Goal: Communication & Community: Answer question/provide support

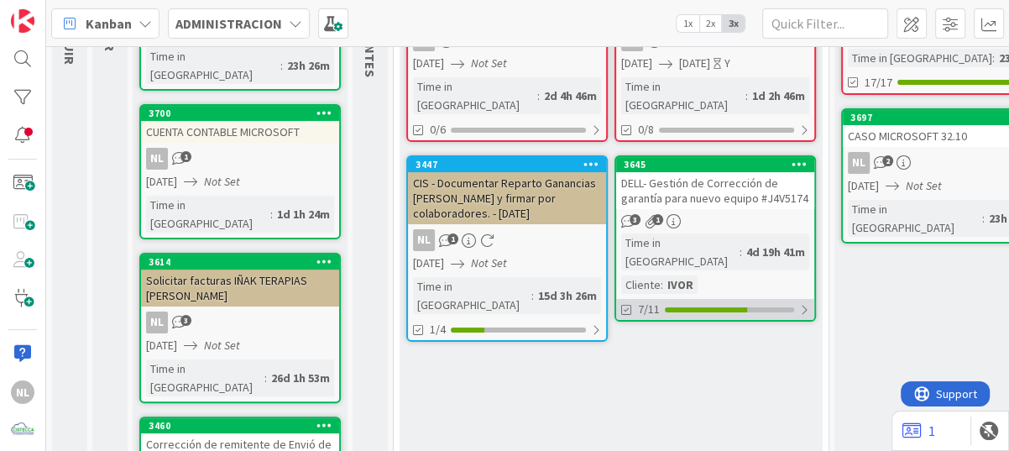
scroll to position [252, 0]
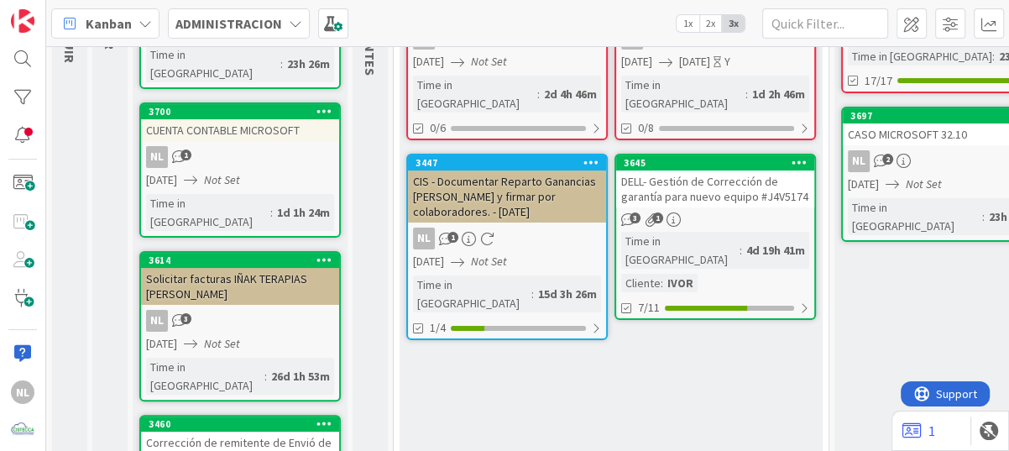
click at [723, 186] on div "DELL- Gestión de Corrección de garantía para nuevo equipo #J4V5174" at bounding box center [715, 188] width 198 height 37
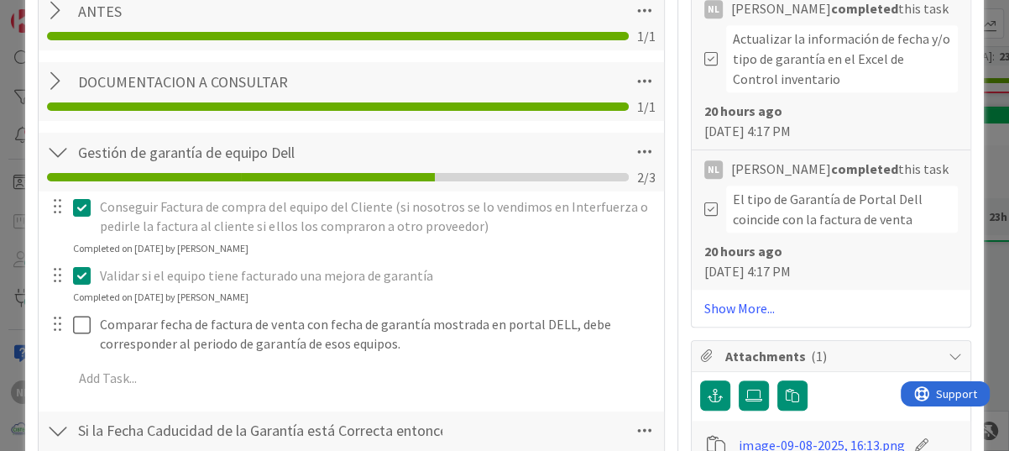
scroll to position [1007, 0]
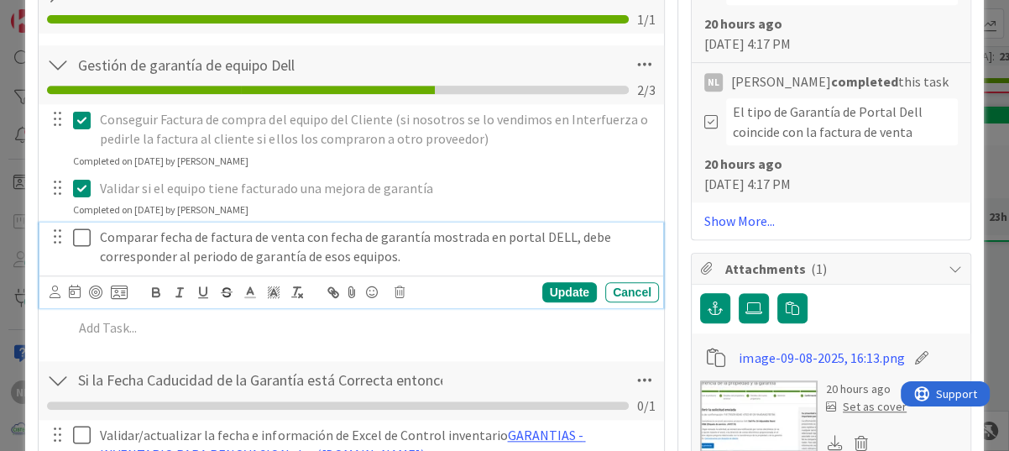
click at [81, 235] on icon at bounding box center [82, 237] width 18 height 20
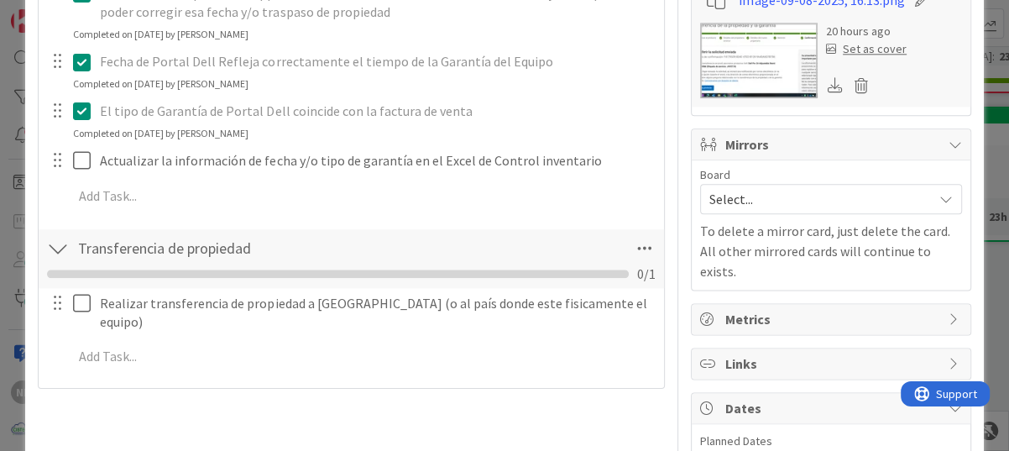
scroll to position [1427, 0]
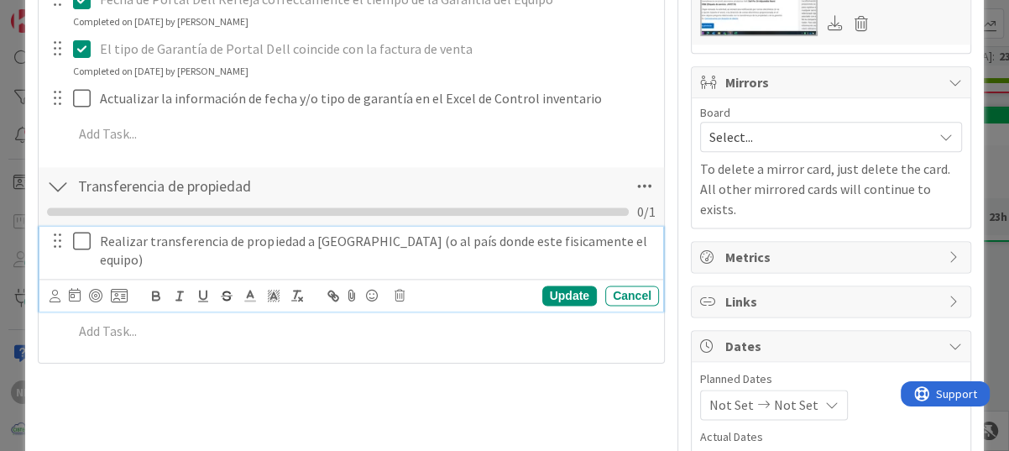
click at [79, 242] on icon at bounding box center [82, 241] width 18 height 20
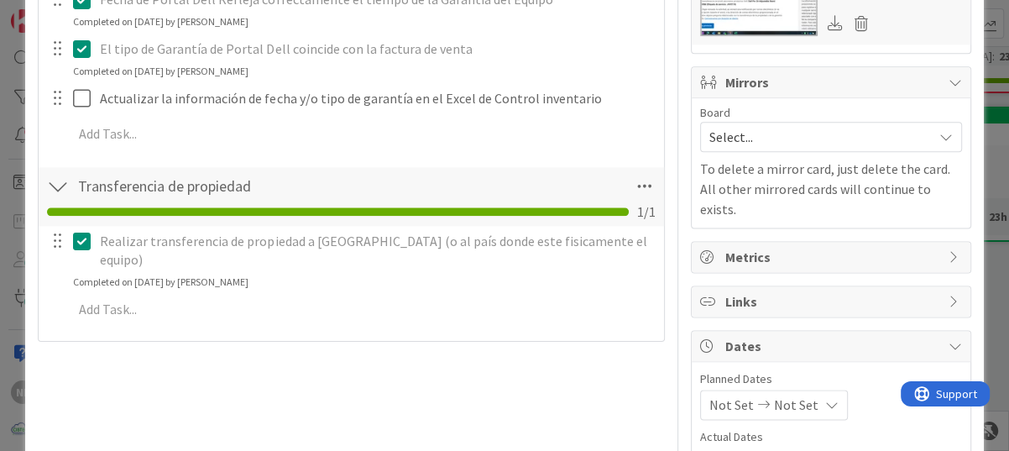
type textarea "x"
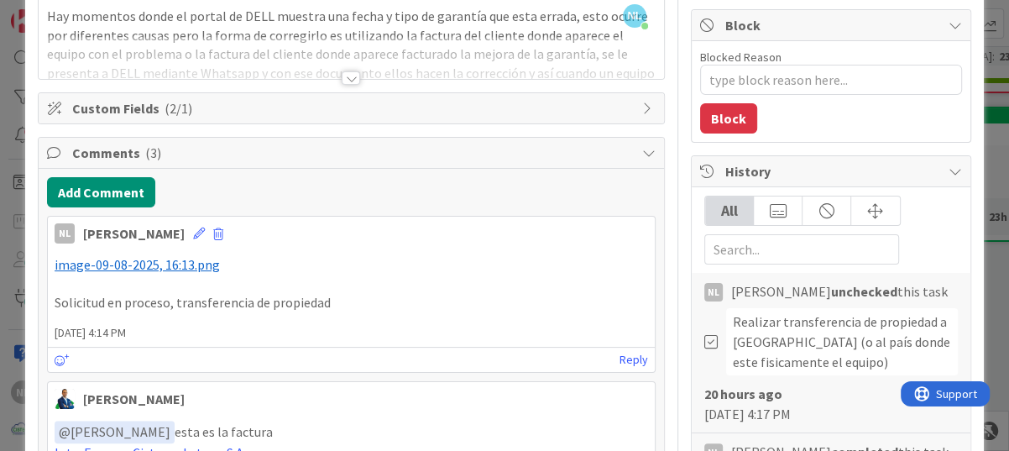
scroll to position [84, 0]
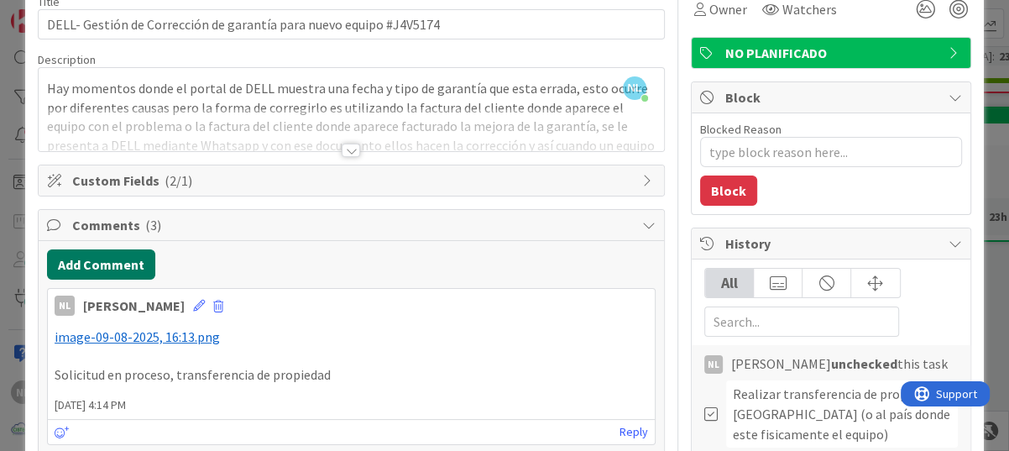
click at [108, 265] on button "Add Comment" at bounding box center [101, 264] width 108 height 30
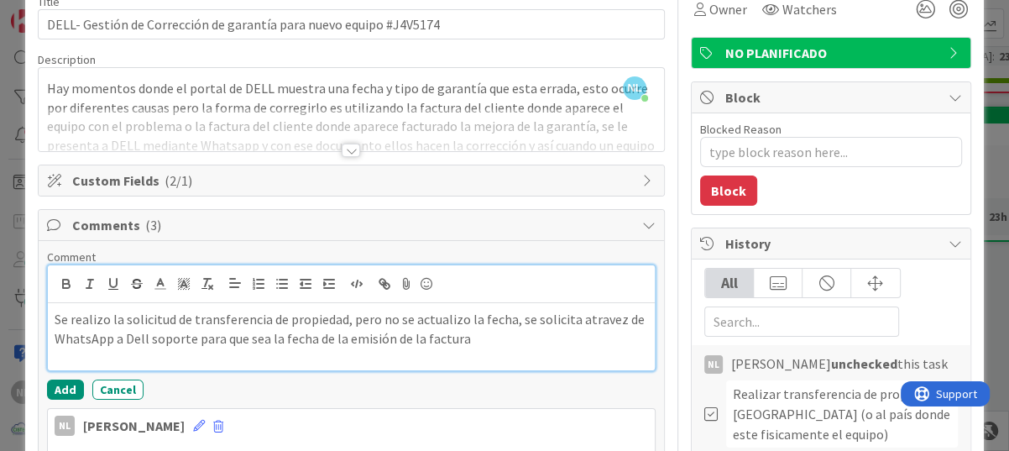
click at [467, 338] on p "Se realizo la solicitud de transferencia de propiedad, pero no se actualizo la …" at bounding box center [351, 329] width 593 height 38
drag, startPoint x: 599, startPoint y: 316, endPoint x: 587, endPoint y: 328, distance: 17.2
click at [587, 328] on p "Se realizo la solicitud de transferencia de propiedad, pero no se actualizo la …" at bounding box center [351, 329] width 593 height 38
drag, startPoint x: 571, startPoint y: 321, endPoint x: 599, endPoint y: 321, distance: 27.7
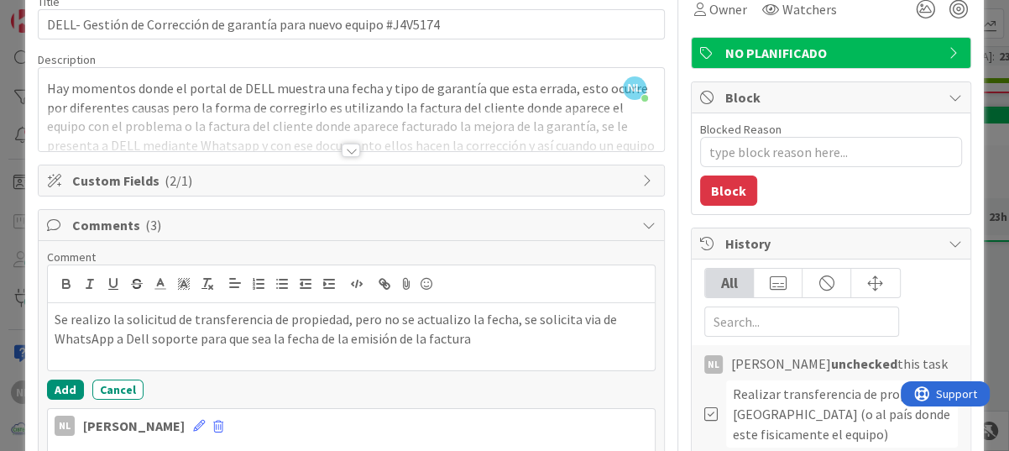
click at [516, 374] on div "Comment Se realizo la solicitud de transferencia de propiedad, pero no se actua…" at bounding box center [351, 324] width 608 height 150
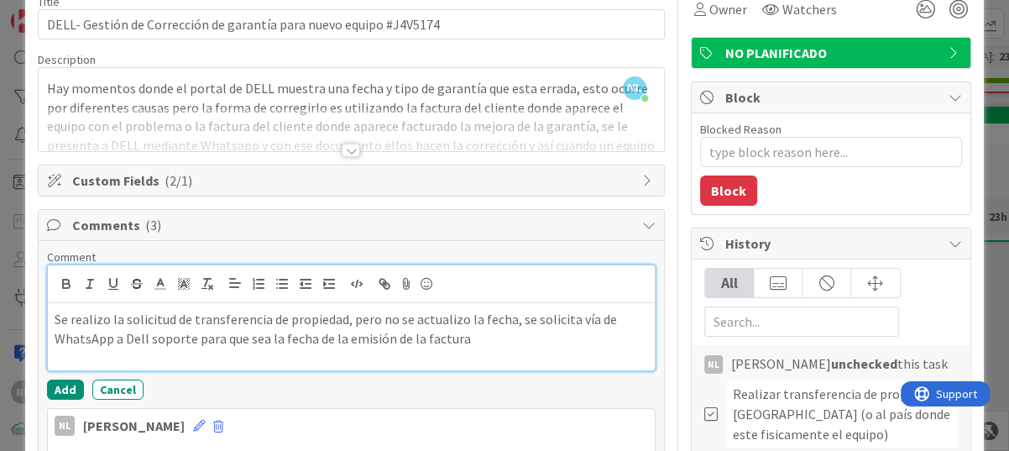
click at [457, 341] on p "Se realizo la solicitud de transferencia de propiedad, pero no se actualizo la …" at bounding box center [351, 329] width 593 height 38
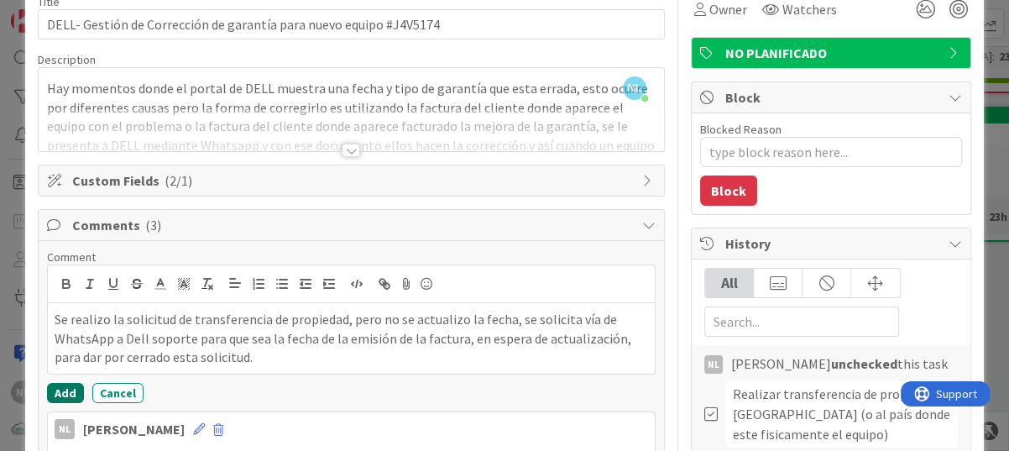
click at [62, 393] on button "Add" at bounding box center [65, 393] width 37 height 20
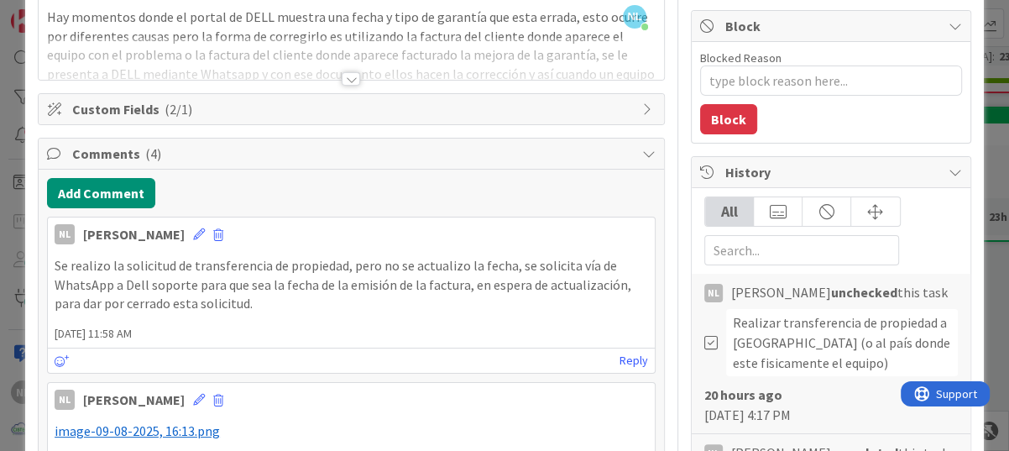
scroll to position [0, 0]
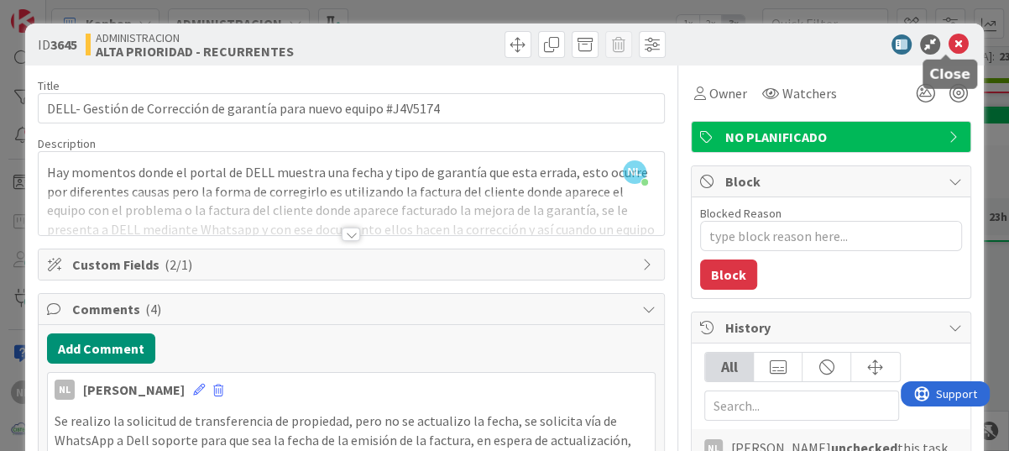
click at [954, 50] on icon at bounding box center [958, 44] width 20 height 20
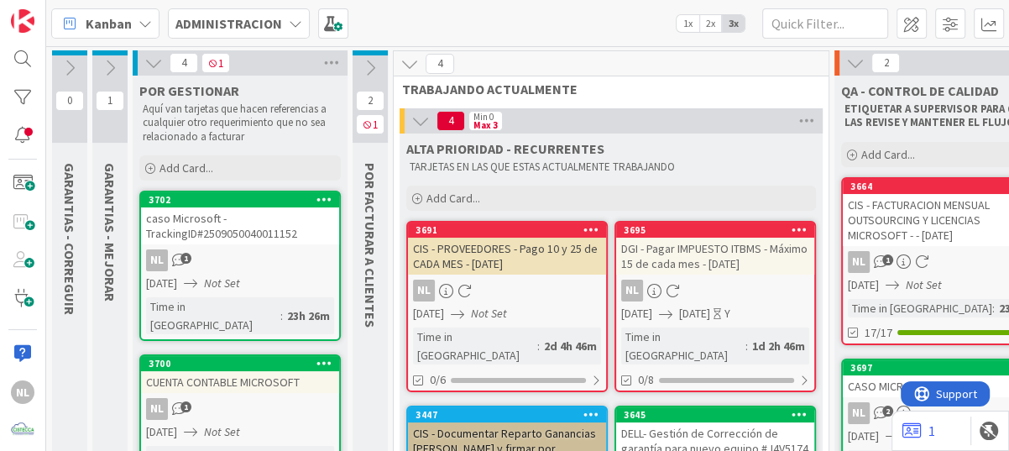
click at [119, 71] on button at bounding box center [109, 67] width 35 height 25
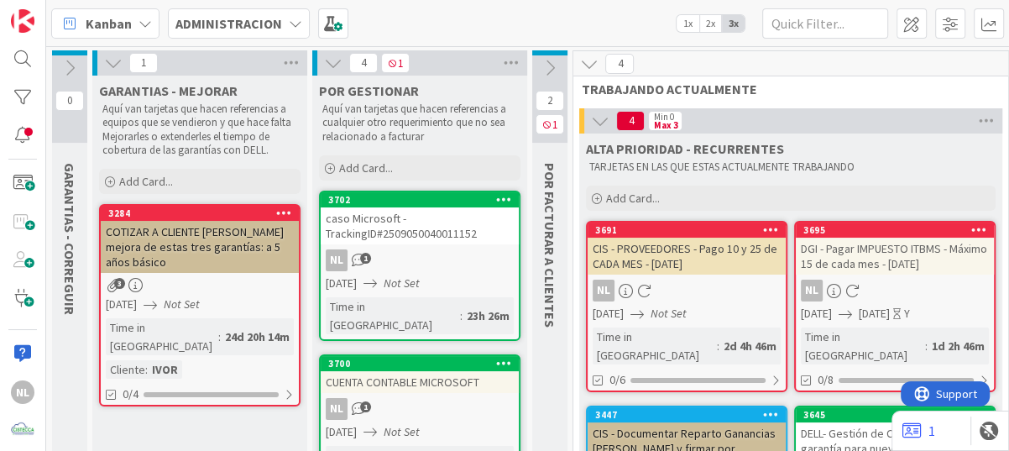
click at [107, 62] on icon at bounding box center [113, 63] width 18 height 18
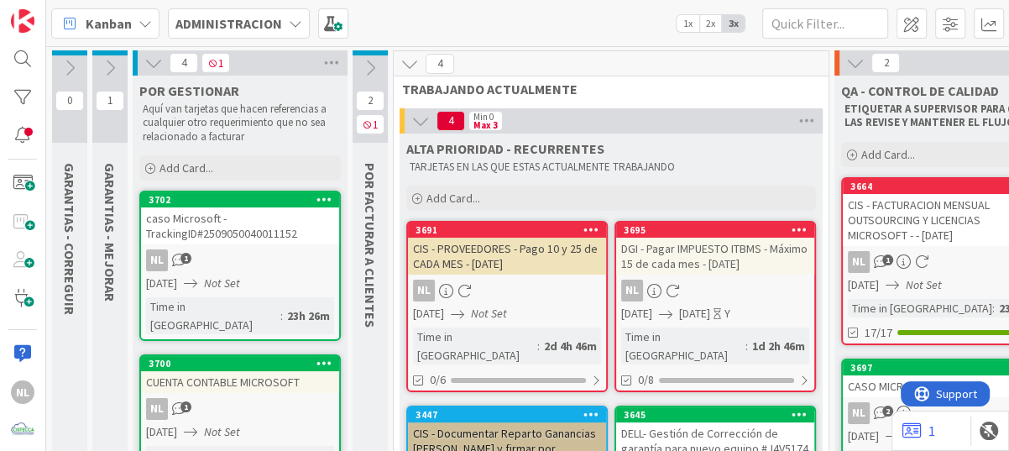
click at [107, 62] on icon at bounding box center [110, 68] width 18 height 18
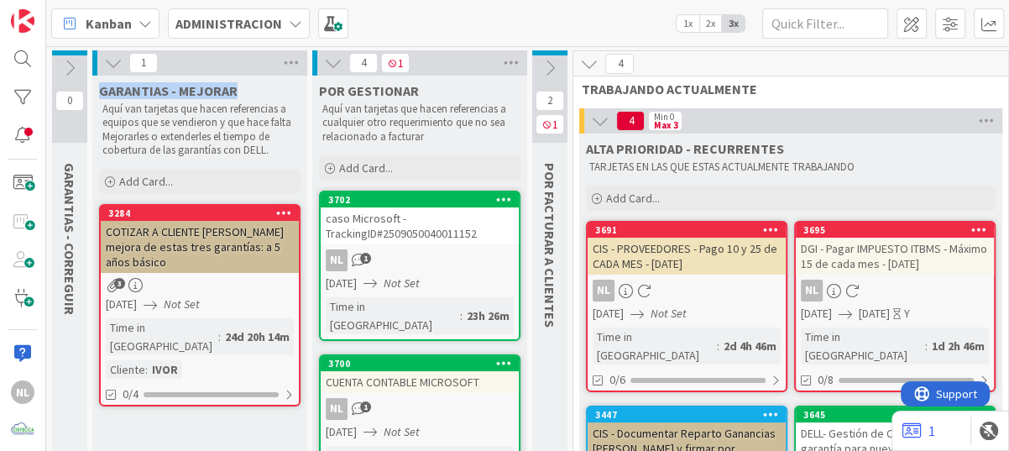
drag, startPoint x: 100, startPoint y: 81, endPoint x: 251, endPoint y: 87, distance: 151.2
click at [251, 87] on div "GARANTIAS - MEJORAR" at bounding box center [199, 90] width 201 height 17
drag, startPoint x: 251, startPoint y: 87, endPoint x: 215, endPoint y: 91, distance: 36.3
copy span "GARANTIAS - MEJORAR"
click at [290, 59] on icon at bounding box center [291, 62] width 22 height 25
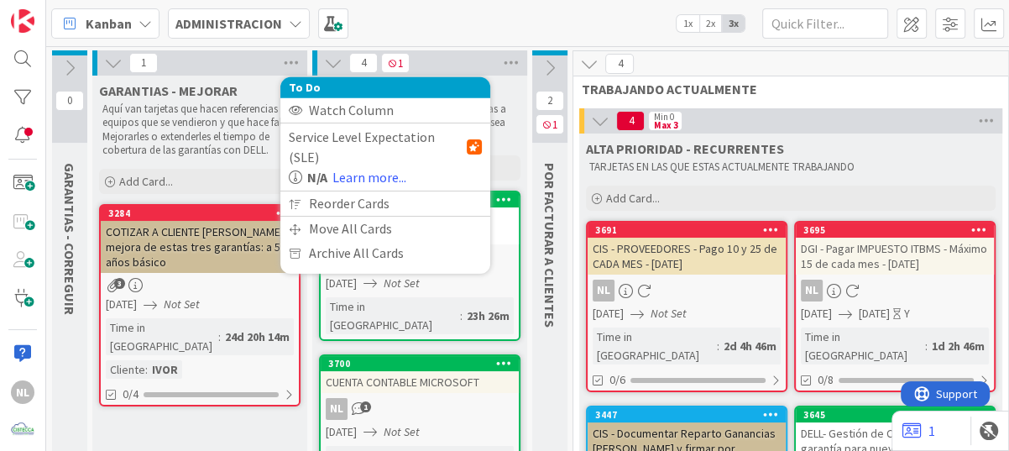
click at [110, 68] on icon at bounding box center [113, 63] width 18 height 18
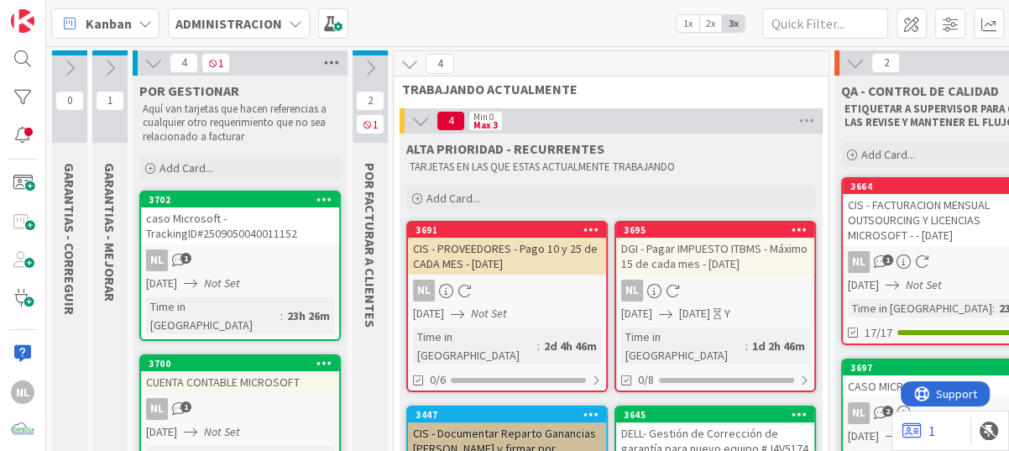
click at [332, 58] on icon at bounding box center [332, 62] width 22 height 25
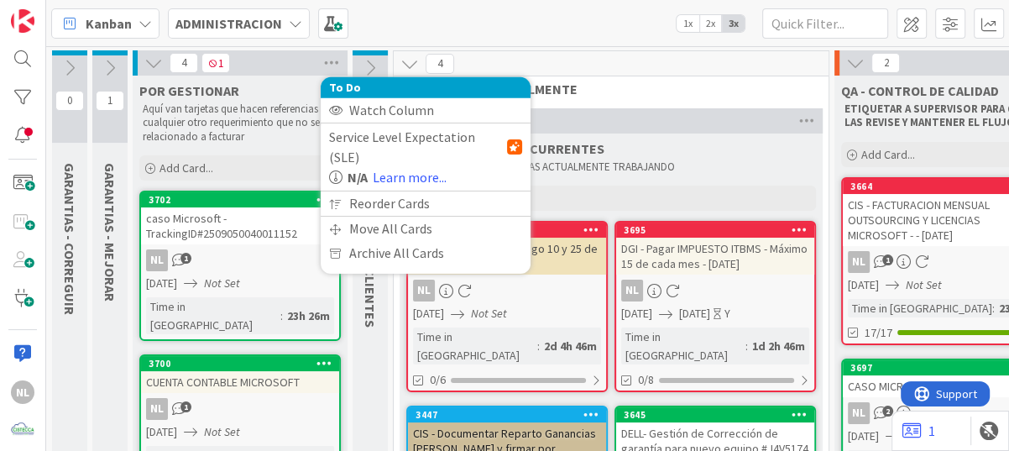
click at [317, 62] on div "4 1 To Do Watch Column Service Level Expectation (SLE) N/A Learn more... Reorde…" at bounding box center [240, 62] width 215 height 25
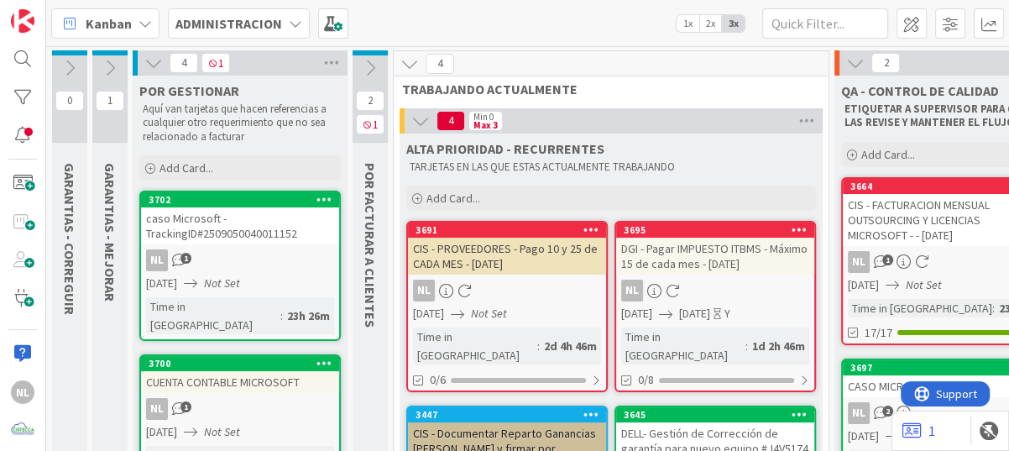
click at [146, 65] on icon at bounding box center [153, 63] width 18 height 18
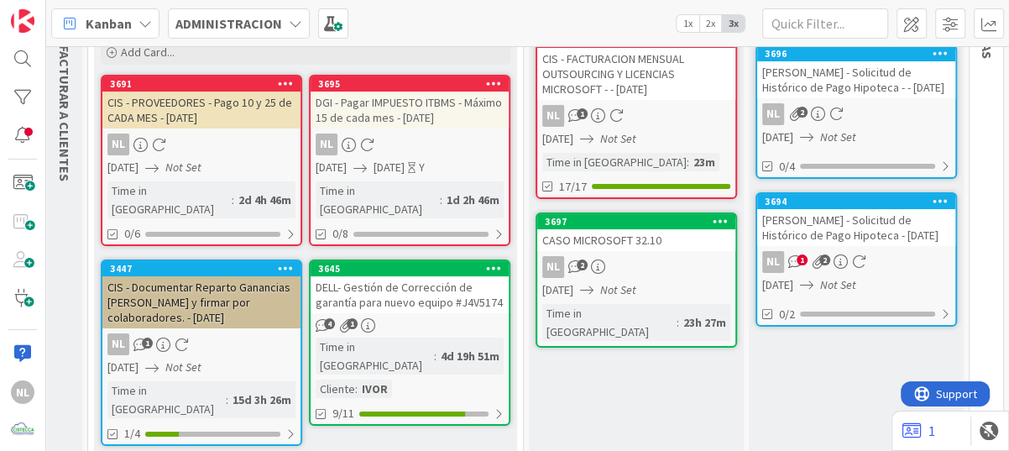
scroll to position [146, 0]
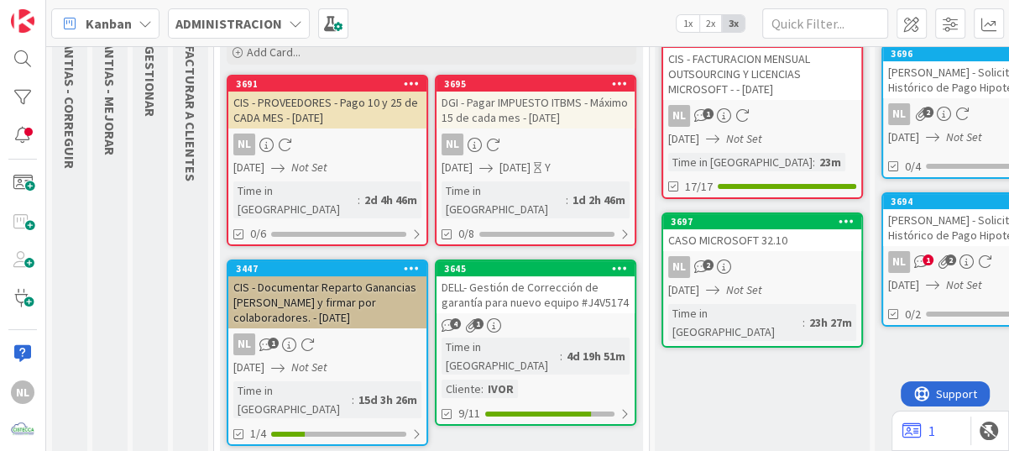
click at [796, 275] on div "NL 2" at bounding box center [762, 267] width 198 height 22
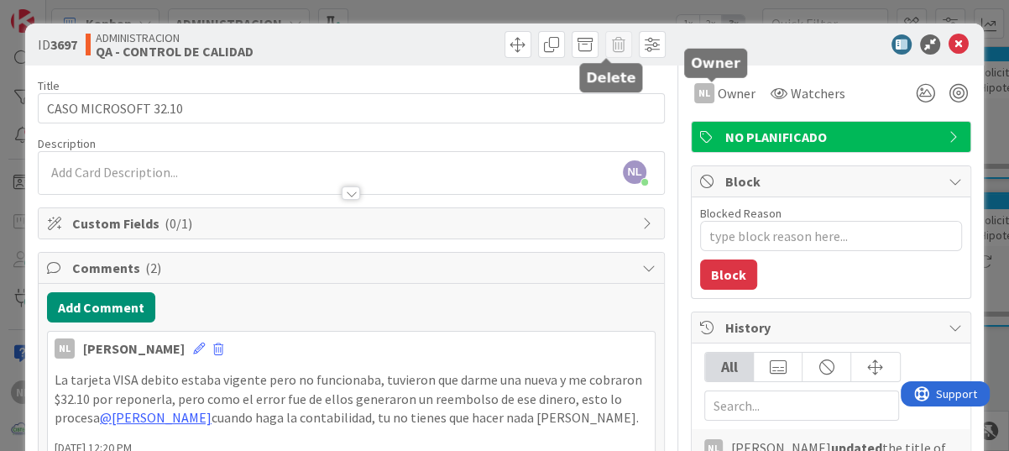
click at [607, 44] on span at bounding box center [618, 44] width 27 height 27
click at [605, 49] on span at bounding box center [618, 44] width 27 height 27
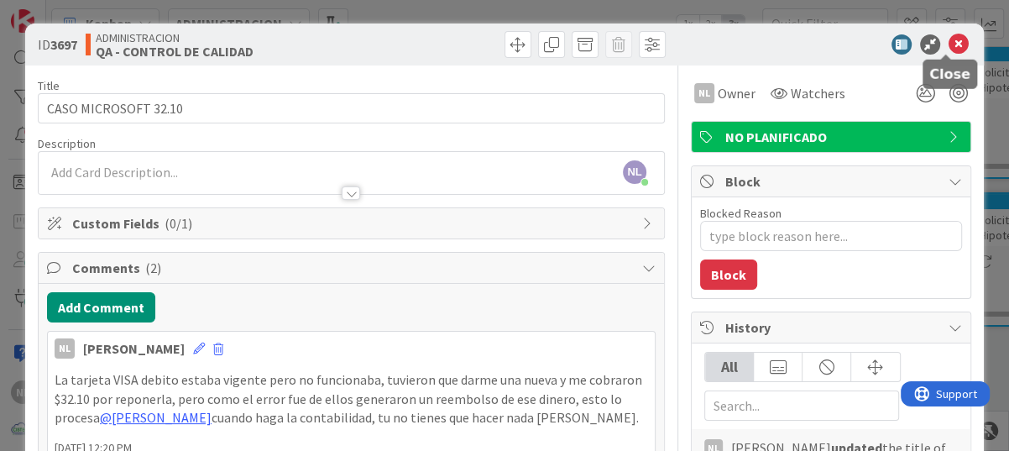
click at [948, 43] on icon at bounding box center [958, 44] width 20 height 20
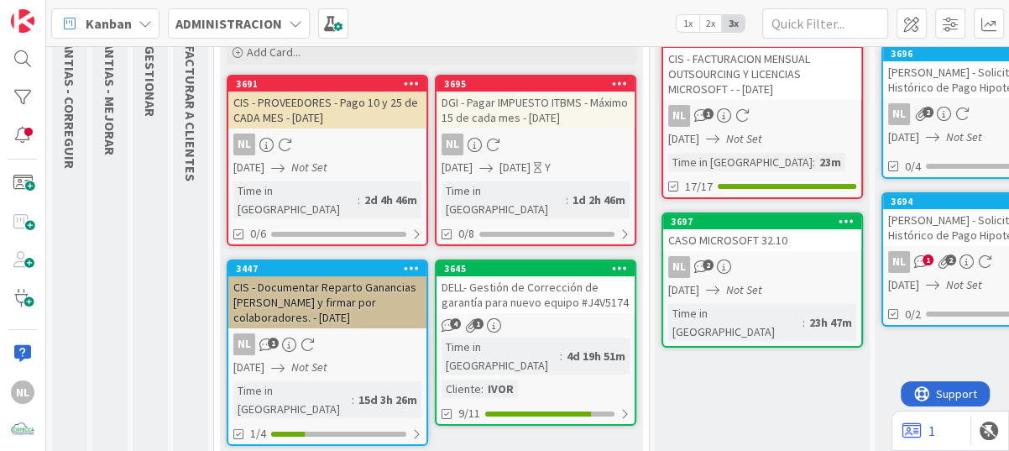
click at [334, 310] on link "3447 CIS - Documentar Reparto Ganancias [PERSON_NAME] y firmar por colaboradore…" at bounding box center [327, 352] width 201 height 186
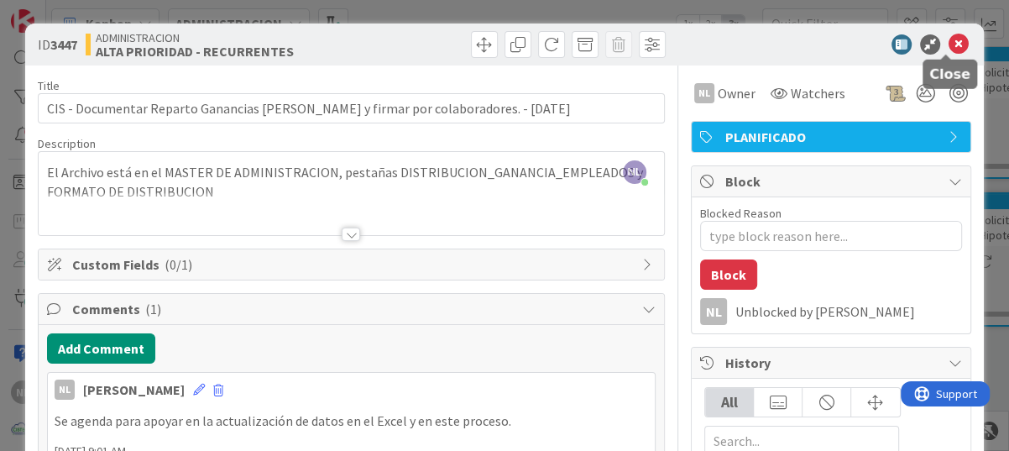
click at [948, 43] on icon at bounding box center [958, 44] width 20 height 20
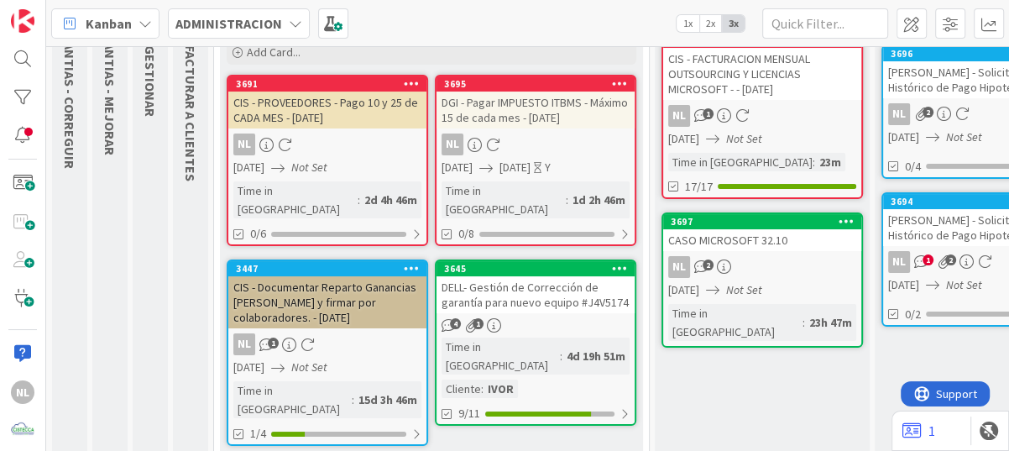
click at [541, 295] on link "3645 DELL- Gestión de Corrección de garantía para nuevo equipo #J4V5174 4 1 Tim…" at bounding box center [535, 342] width 201 height 166
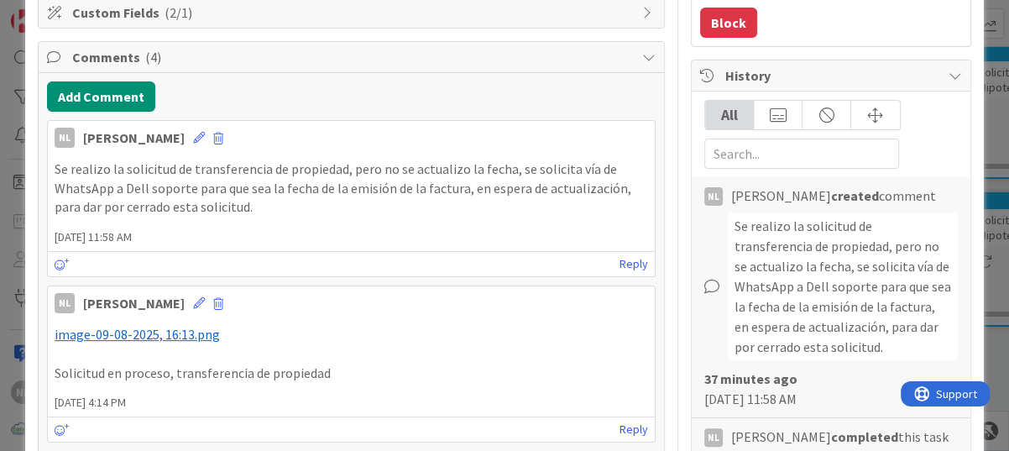
click at [250, 209] on p "Se realizo la solicitud de transferencia de propiedad, pero no se actualizo la …" at bounding box center [351, 187] width 593 height 57
click at [193, 134] on icon at bounding box center [199, 138] width 12 height 12
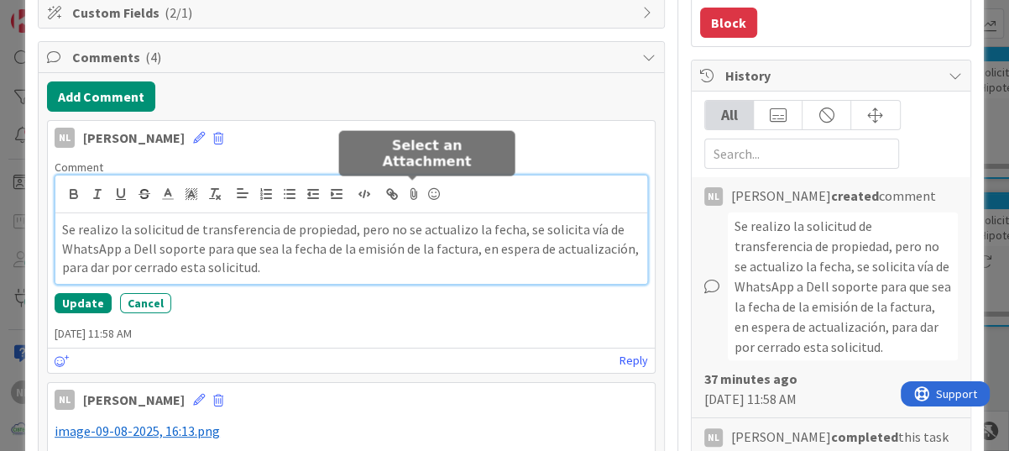
click at [412, 196] on icon at bounding box center [414, 193] width 20 height 23
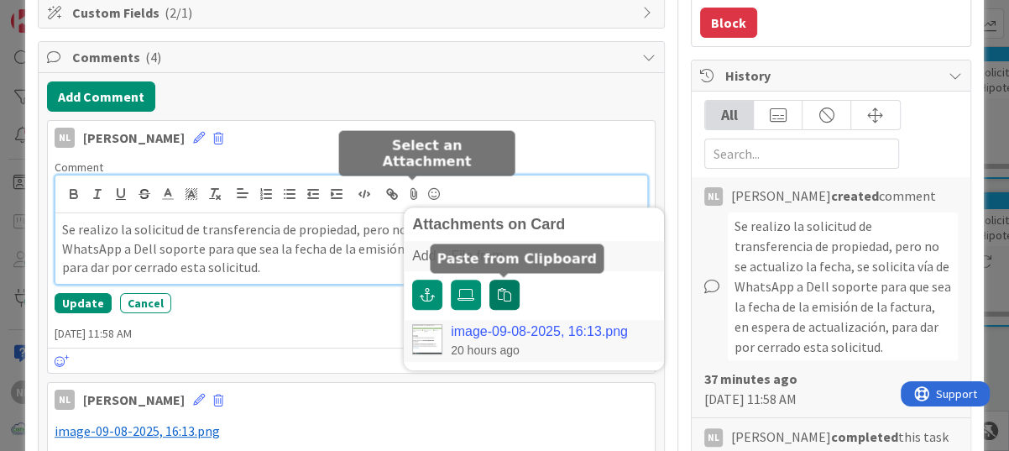
click at [500, 295] on icon "button" at bounding box center [504, 294] width 13 height 13
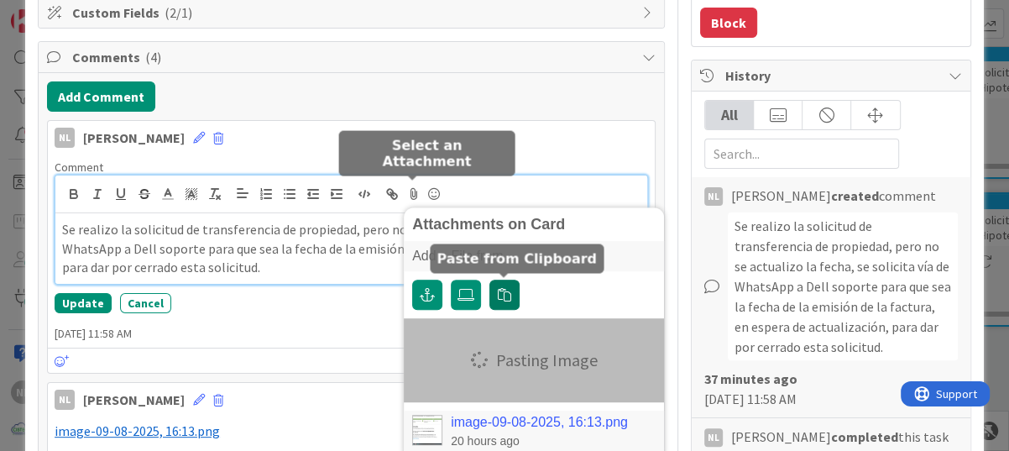
type textarea "x"
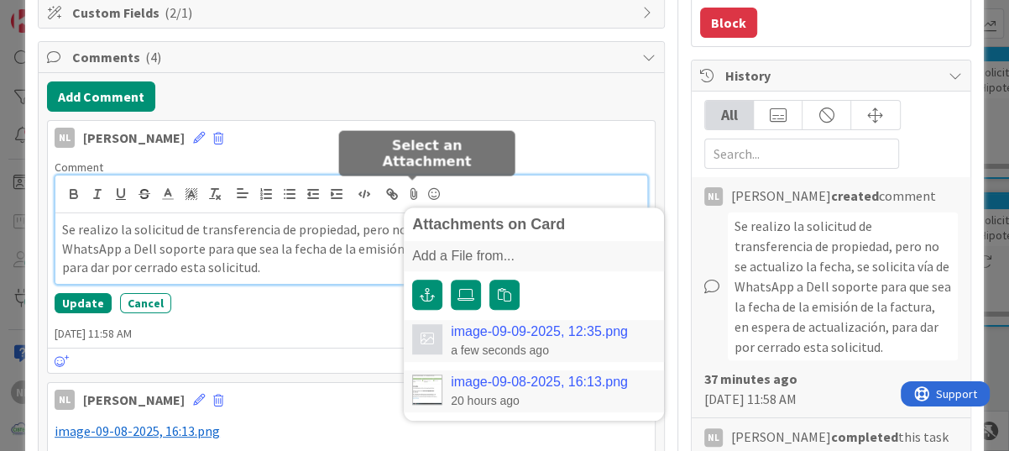
click at [525, 330] on link "image-09-09-2025, 12:35.png" at bounding box center [539, 331] width 177 height 15
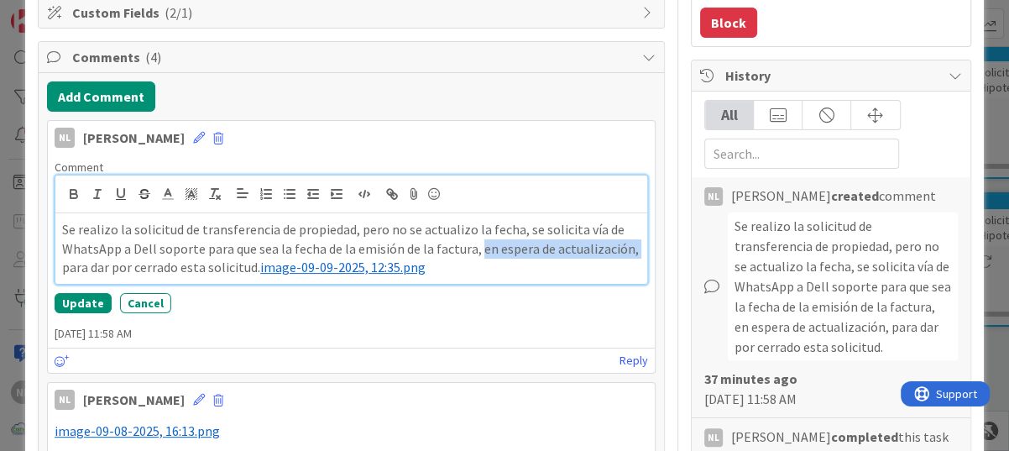
drag, startPoint x: 472, startPoint y: 249, endPoint x: 625, endPoint y: 248, distance: 152.7
click at [625, 248] on p "Se realizo la solicitud de transferencia de propiedad, pero no se actualizo la …" at bounding box center [351, 248] width 578 height 57
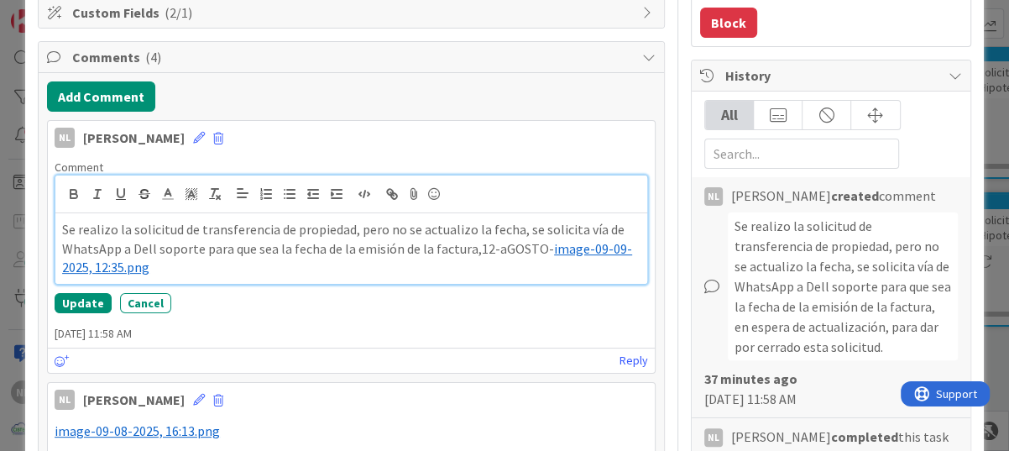
click at [491, 253] on p "Se realizo la solicitud de transferencia de propiedad, pero no se actualizo la …" at bounding box center [351, 248] width 578 height 57
click at [495, 250] on p "Se realizo la solicitud de transferencia de propiedad, pero no se actualizo la …" at bounding box center [351, 248] width 578 height 57
click at [170, 263] on p "Se realizo la solicitud de transferencia de propiedad, pero no se actualizo la …" at bounding box center [351, 248] width 578 height 57
click at [539, 250] on p "Se realizo la solicitud de transferencia de propiedad, pero no se actualizo la …" at bounding box center [351, 248] width 578 height 57
click at [248, 260] on p "﻿ image-09-09-2025, 12:35.png ﻿" at bounding box center [351, 267] width 578 height 19
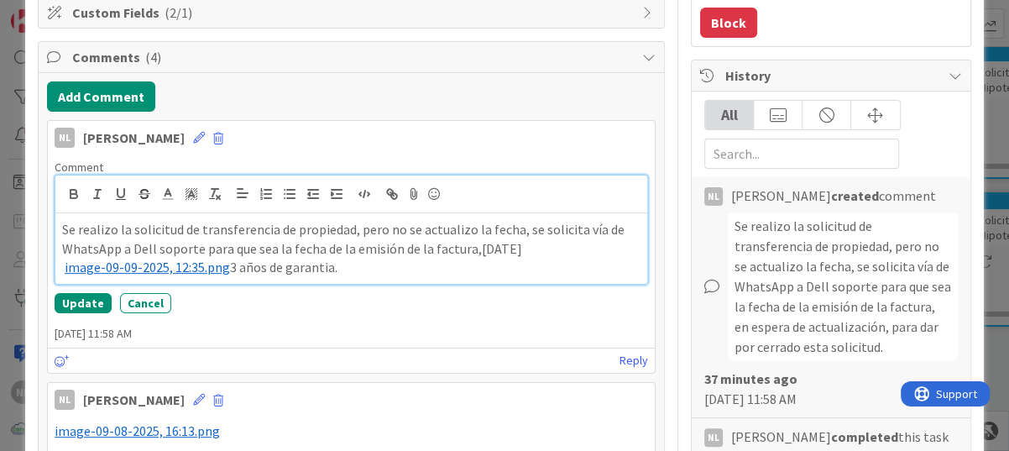
drag, startPoint x: 307, startPoint y: 267, endPoint x: 318, endPoint y: 268, distance: 10.9
click at [368, 268] on p "﻿ image-09-09-2025, 12:35.png ﻿ 3 años de garantía." at bounding box center [351, 267] width 578 height 19
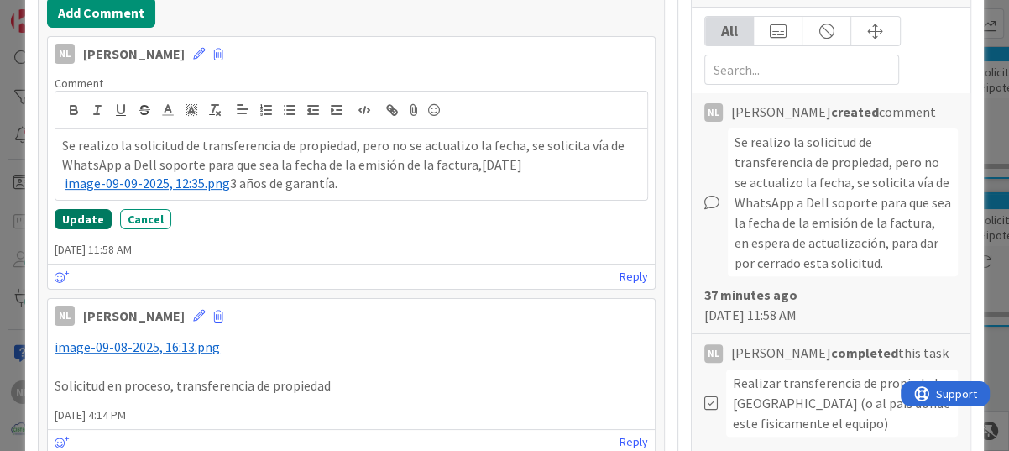
click at [70, 222] on button "Update" at bounding box center [83, 219] width 57 height 20
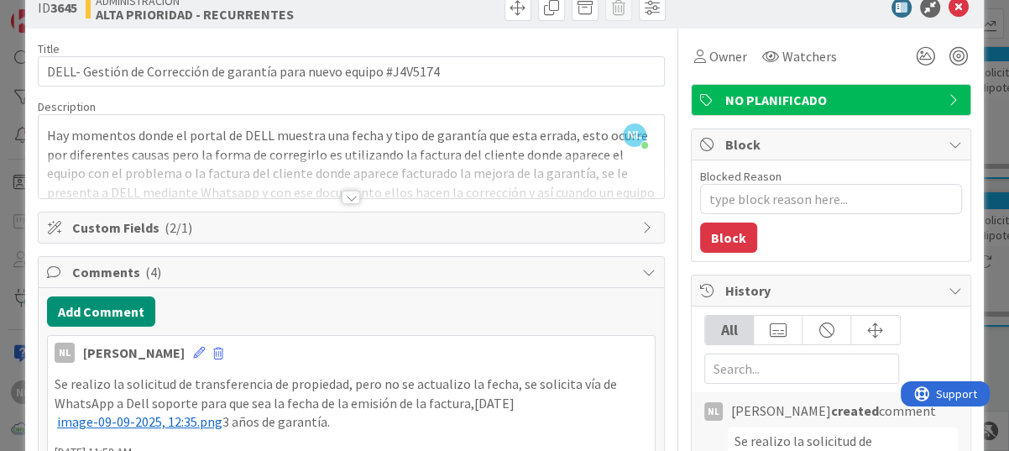
scroll to position [0, 0]
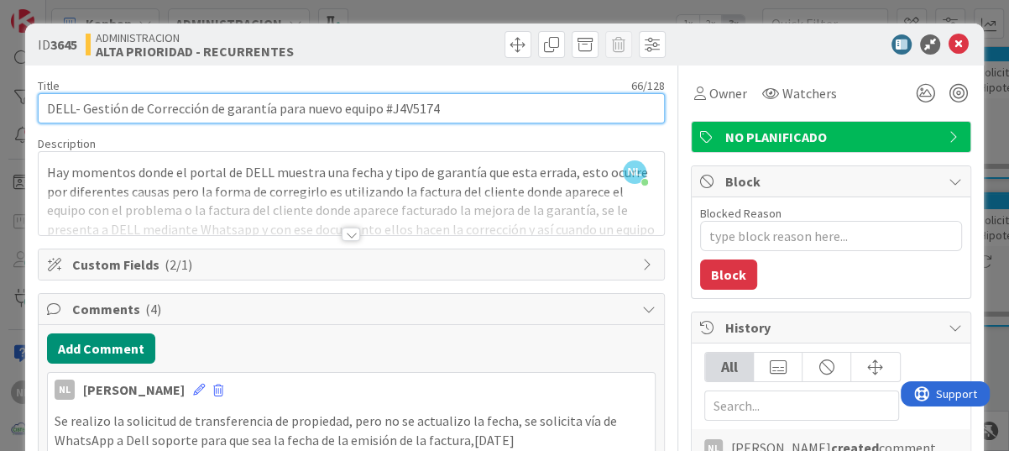
drag, startPoint x: 389, startPoint y: 108, endPoint x: 458, endPoint y: 112, distance: 69.7
click at [458, 112] on input "DELL- Gestión de Corrección de garantía para nuevo equipo #J4V5174" at bounding box center [351, 108] width 627 height 30
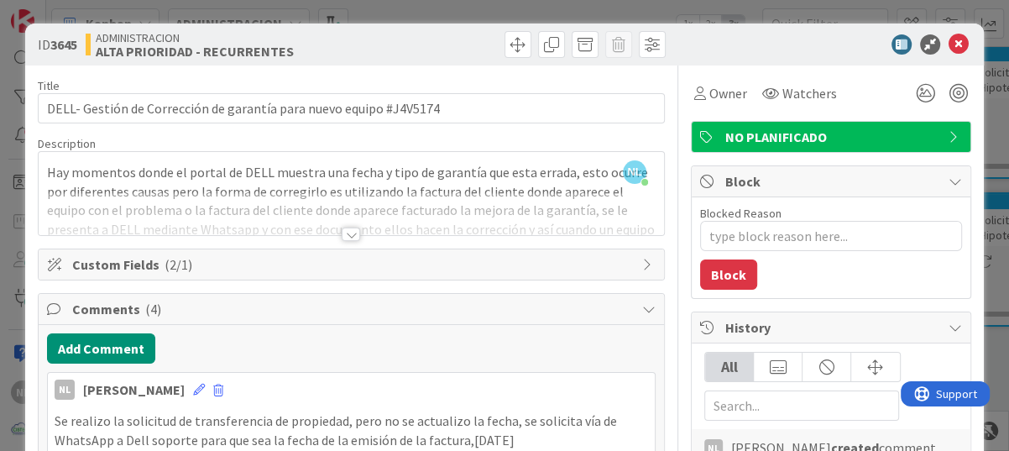
drag, startPoint x: 427, startPoint y: 112, endPoint x: 338, endPoint y: 304, distance: 211.8
click at [338, 296] on div "Comments ( 4 )" at bounding box center [351, 309] width 625 height 31
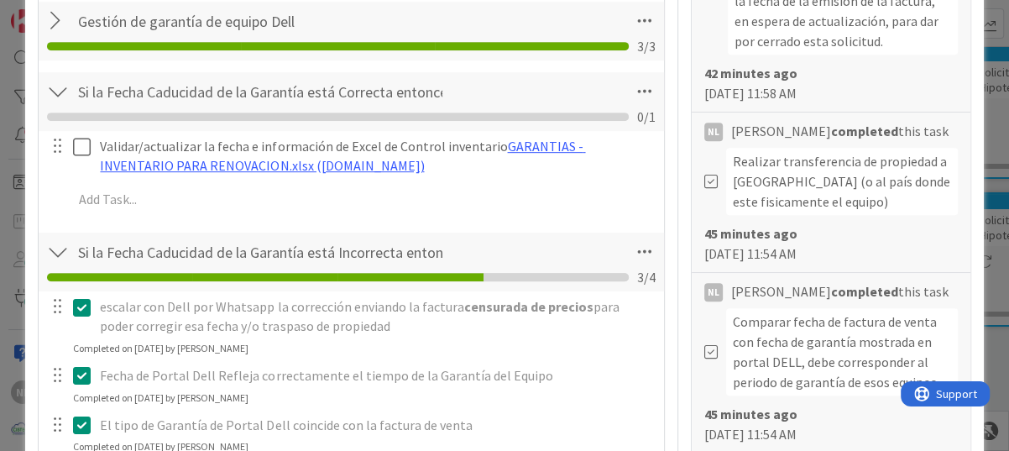
scroll to position [587, 0]
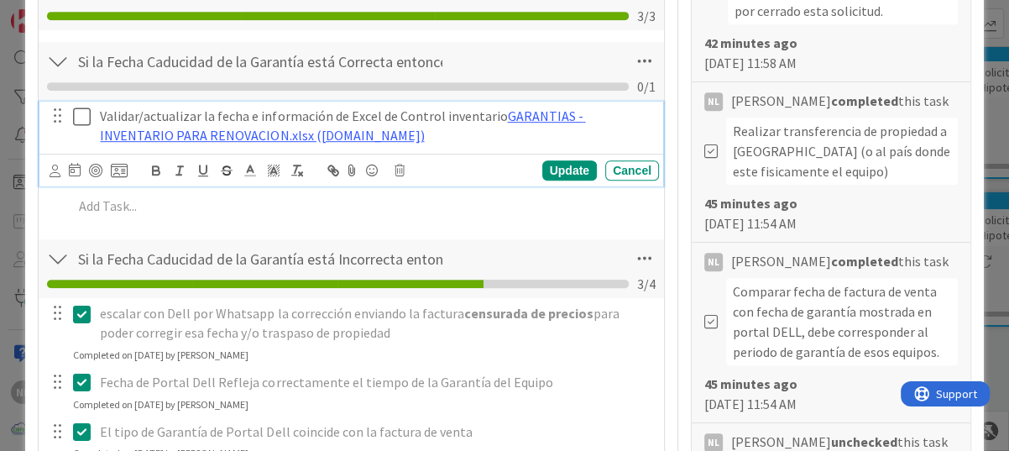
click at [81, 115] on icon at bounding box center [82, 117] width 18 height 20
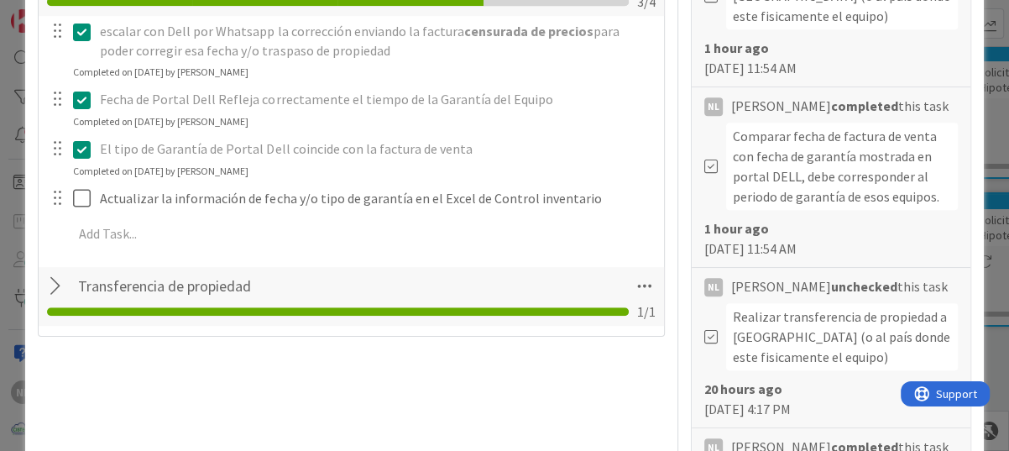
scroll to position [755, 0]
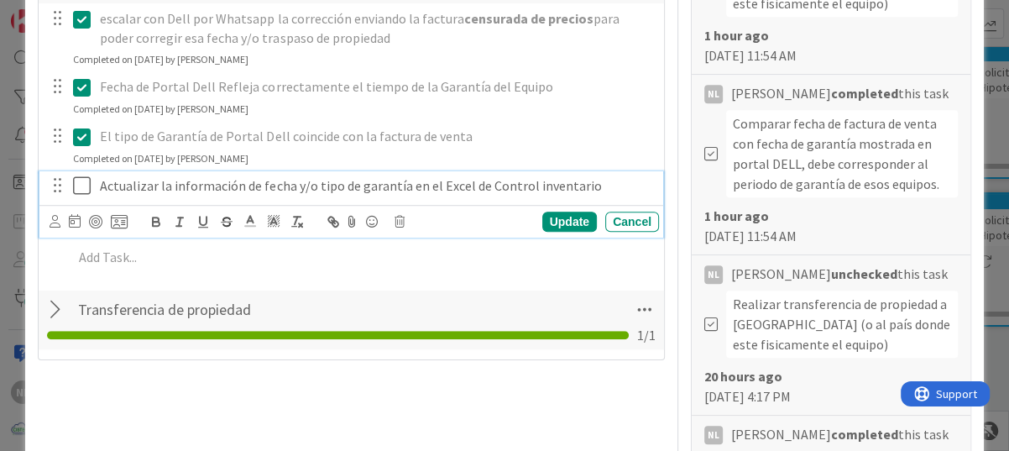
click at [88, 185] on icon at bounding box center [82, 185] width 18 height 20
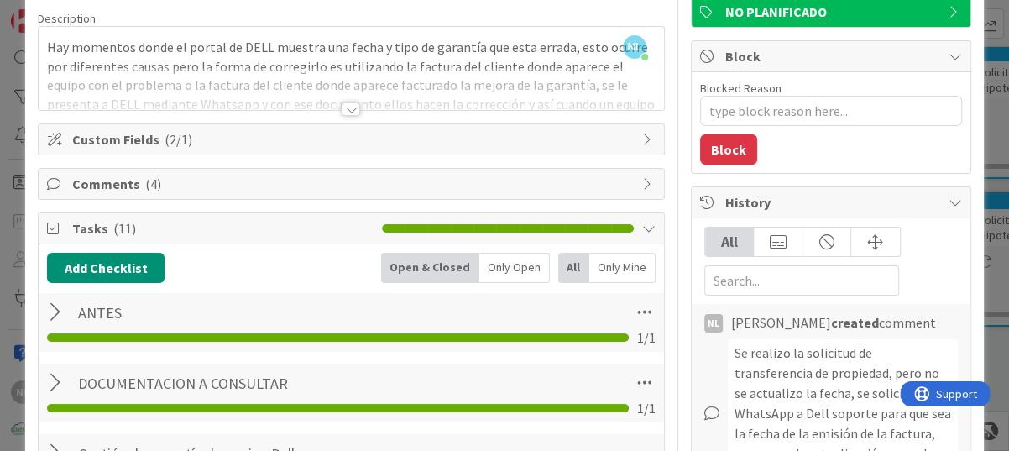
scroll to position [0, 0]
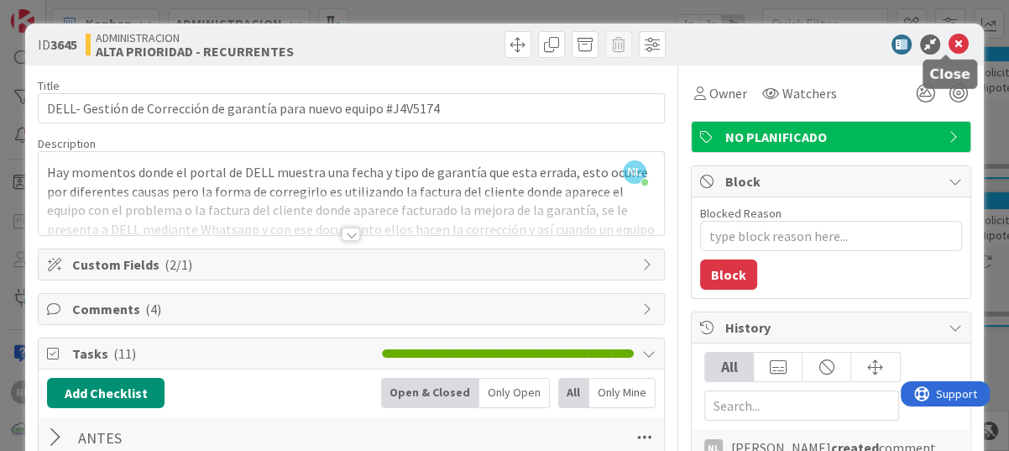
click at [951, 38] on icon at bounding box center [958, 44] width 20 height 20
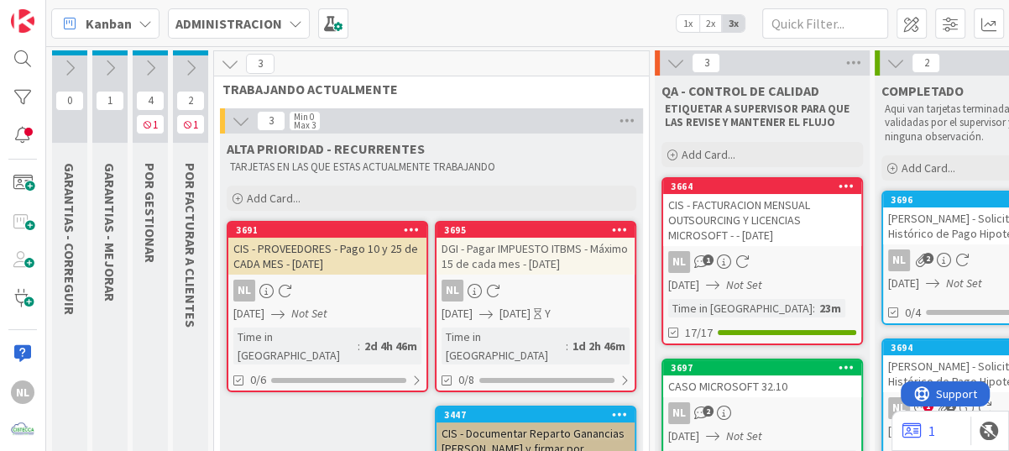
click at [149, 66] on icon at bounding box center [150, 68] width 18 height 18
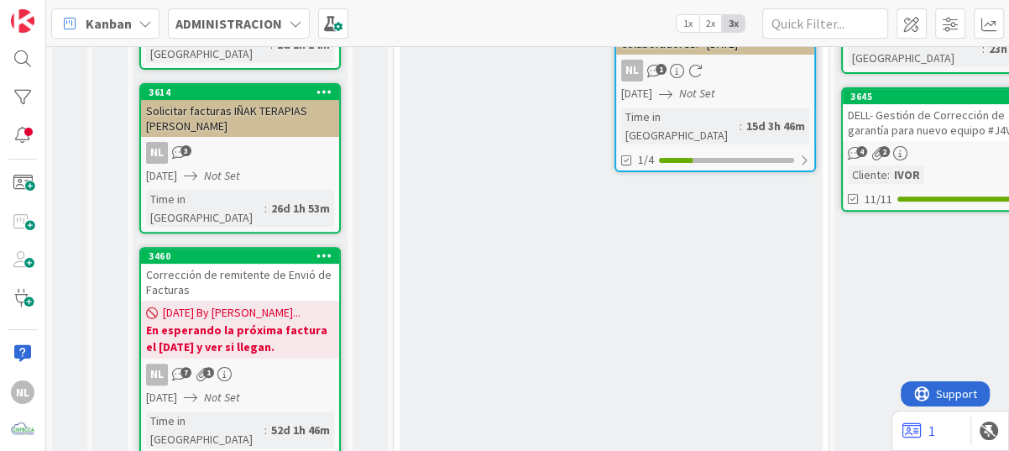
scroll to position [336, 0]
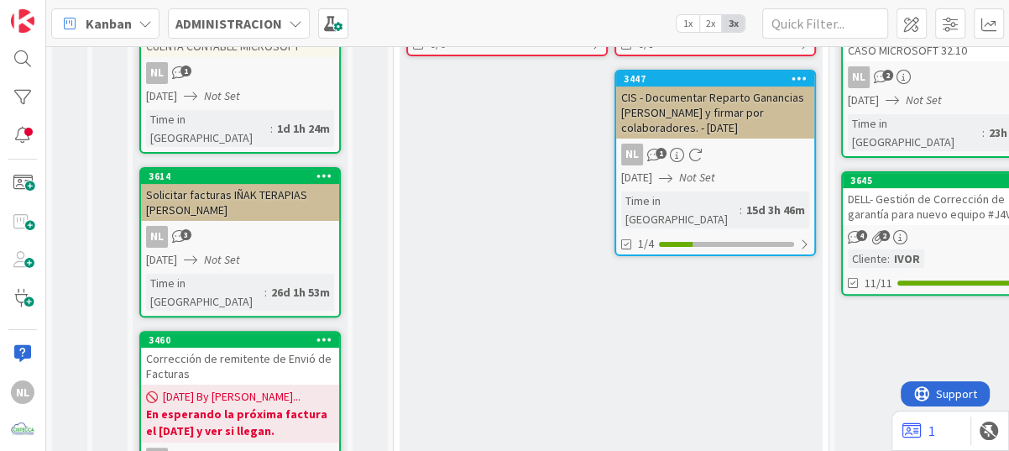
click at [262, 184] on div "Solicitar facturas IÑAK TERAPIAS [PERSON_NAME]" at bounding box center [240, 202] width 198 height 37
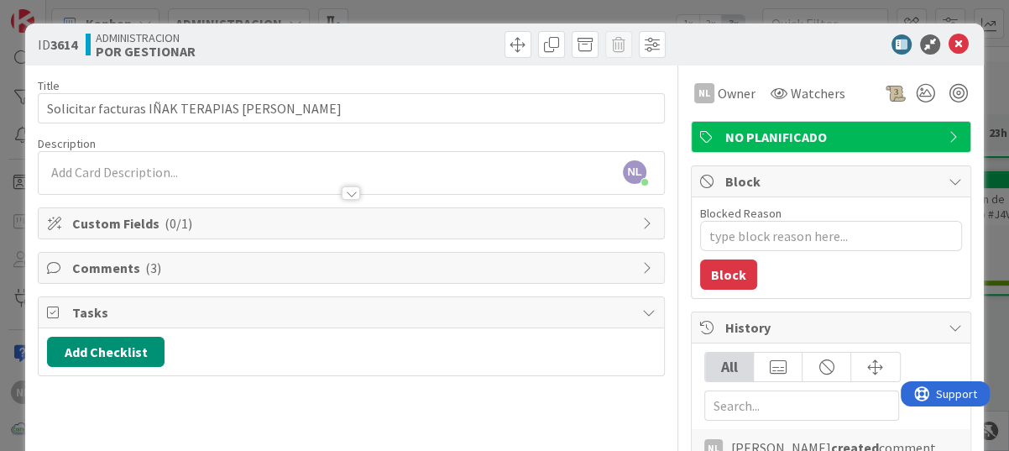
click at [85, 264] on span "Comments ( 3 )" at bounding box center [352, 268] width 561 height 20
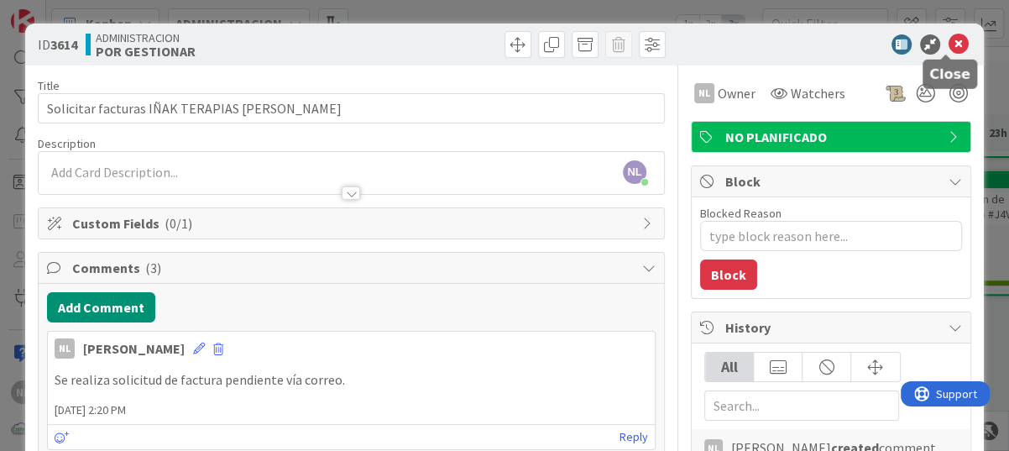
click at [948, 42] on icon at bounding box center [958, 44] width 20 height 20
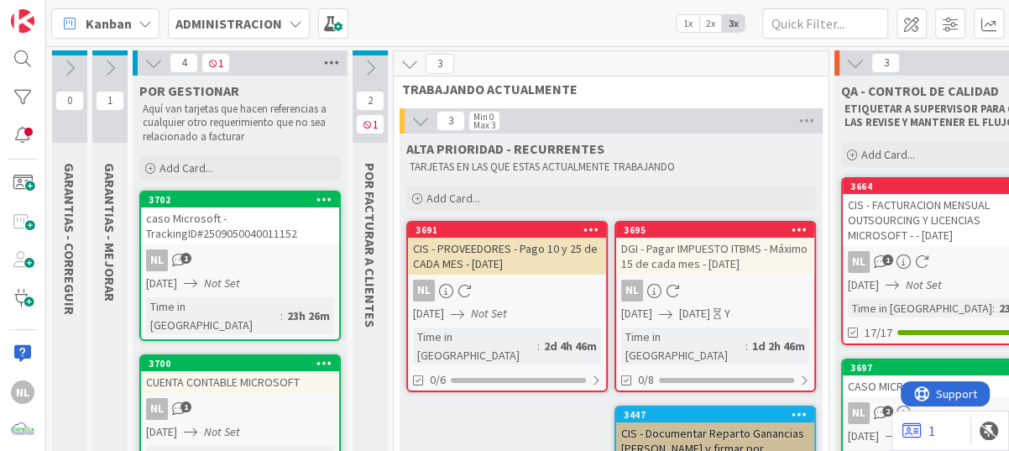
click at [326, 60] on icon at bounding box center [332, 62] width 22 height 25
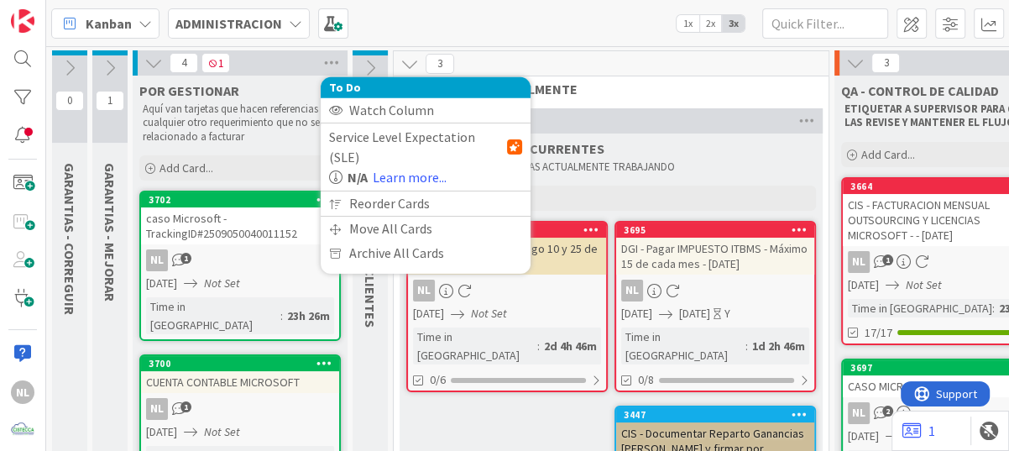
click at [154, 63] on icon at bounding box center [153, 63] width 18 height 18
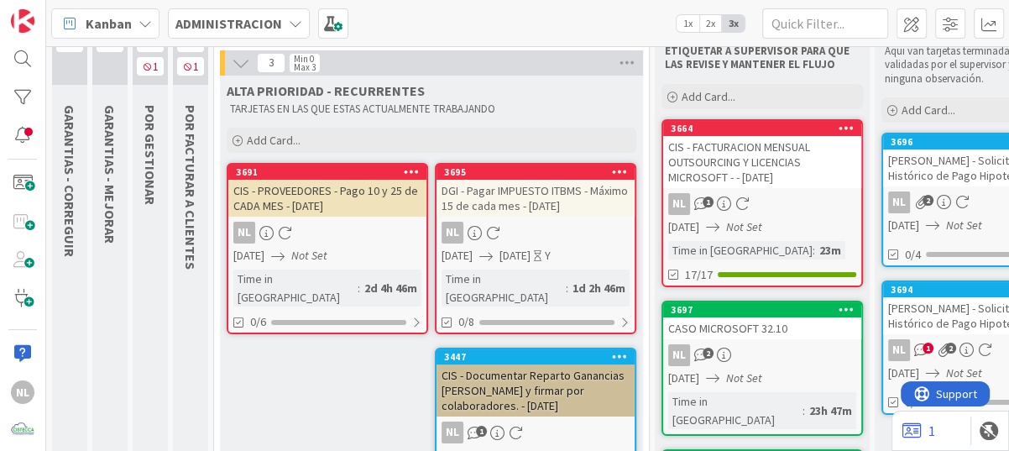
scroll to position [84, 0]
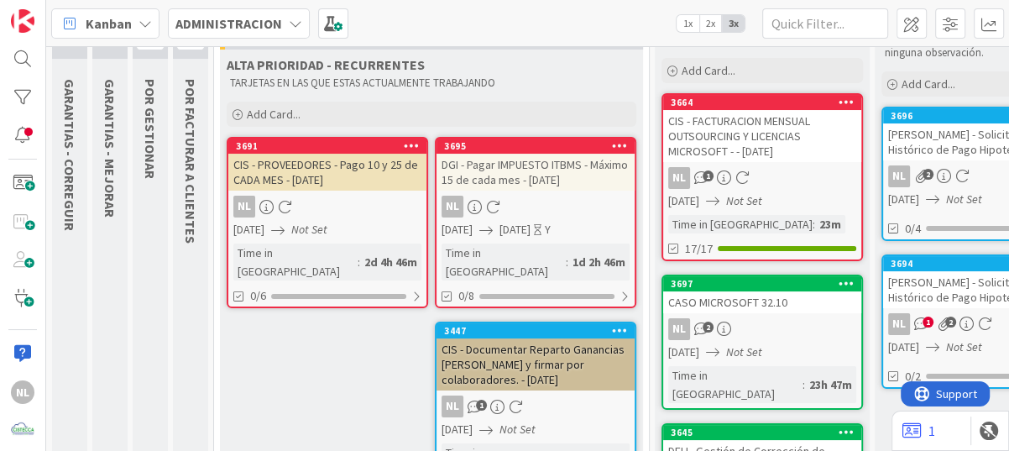
click at [532, 339] on div "CIS - Documentar Reparto Ganancias [PERSON_NAME] y firmar por colaboradores. - …" at bounding box center [535, 364] width 198 height 52
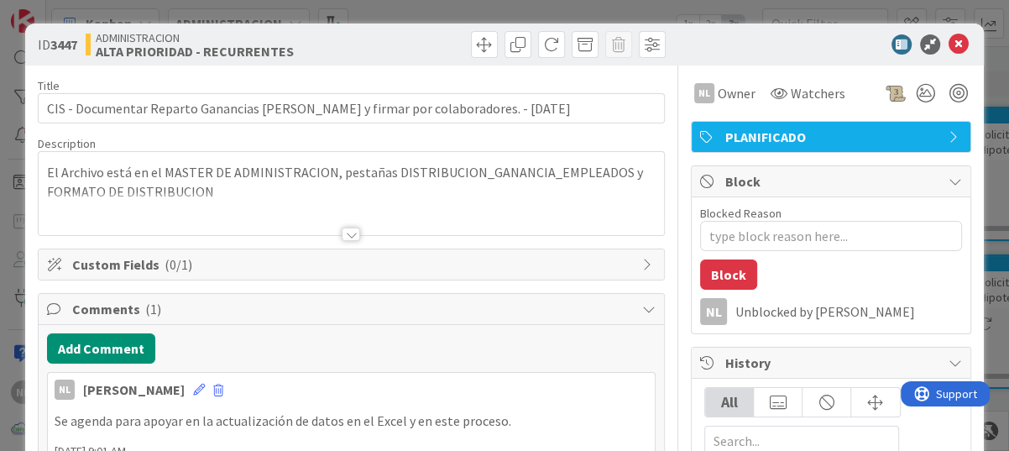
type textarea "x"
